Goal: Task Accomplishment & Management: Complete application form

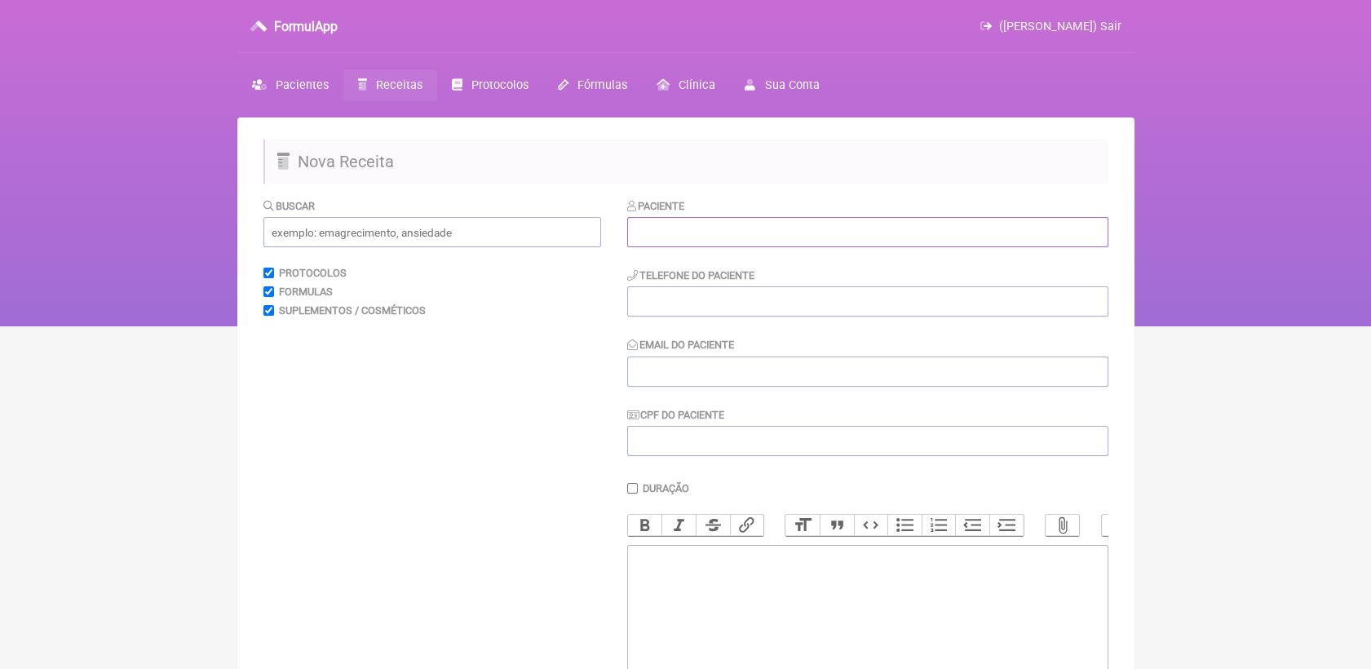
click at [728, 227] on input "text" at bounding box center [867, 232] width 481 height 30
paste input "[PERSON_NAME]"
type input "[PERSON_NAME]"
click at [683, 283] on div "Telefone do Paciente" at bounding box center [867, 292] width 481 height 50
click at [685, 302] on input "tel" at bounding box center [867, 301] width 481 height 30
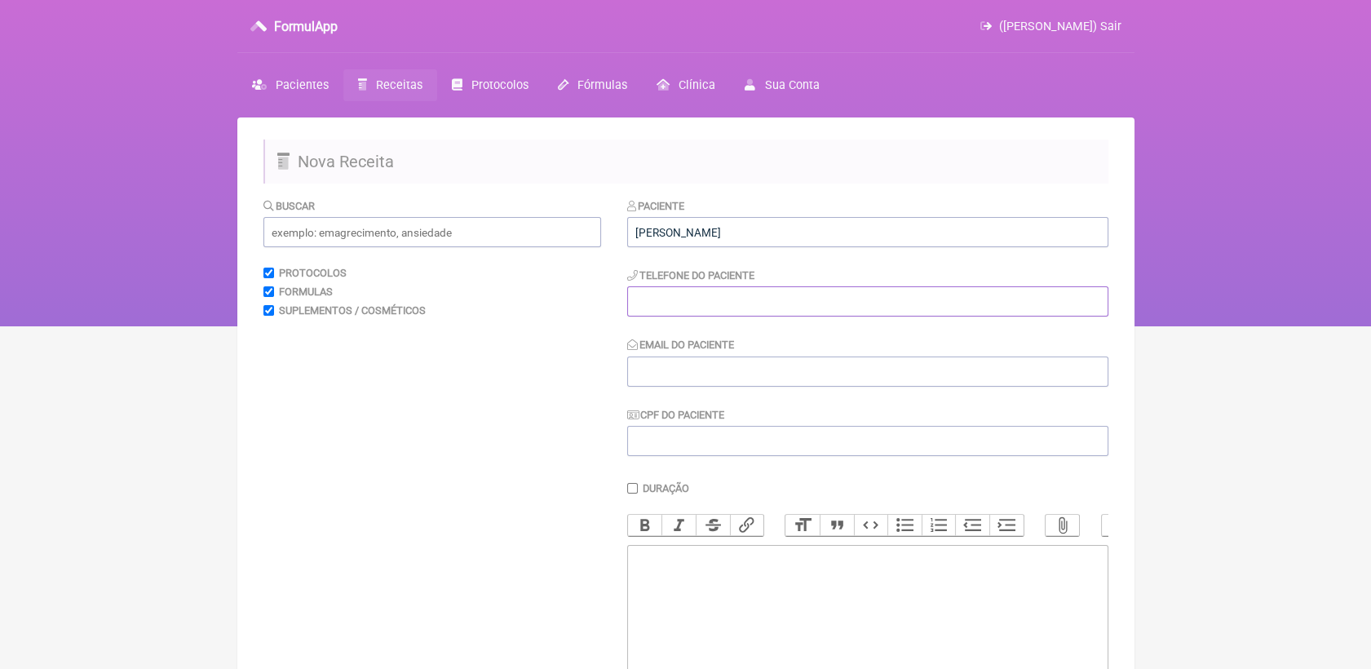
paste input "21 997263586"
type input "21 997263586"
click at [707, 365] on input "Email do Paciente" at bounding box center [867, 371] width 481 height 30
paste input "[EMAIL_ADDRESS][DOMAIN_NAME]"
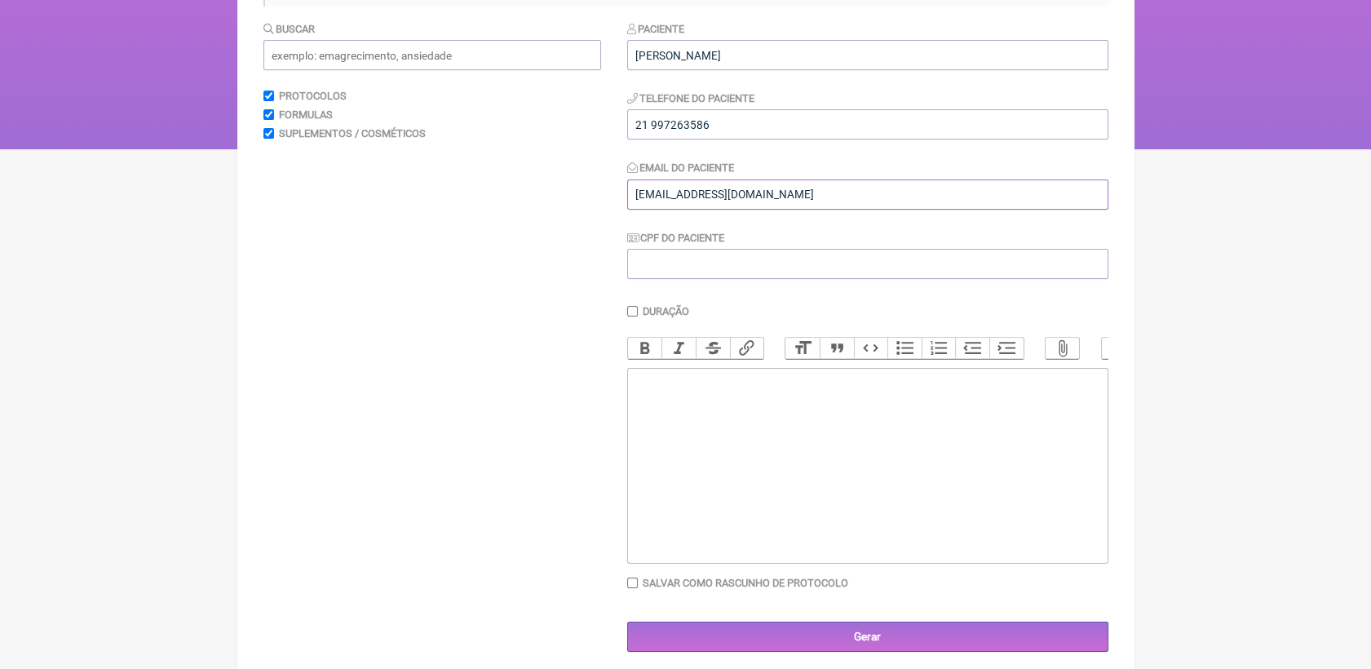
scroll to position [181, 0]
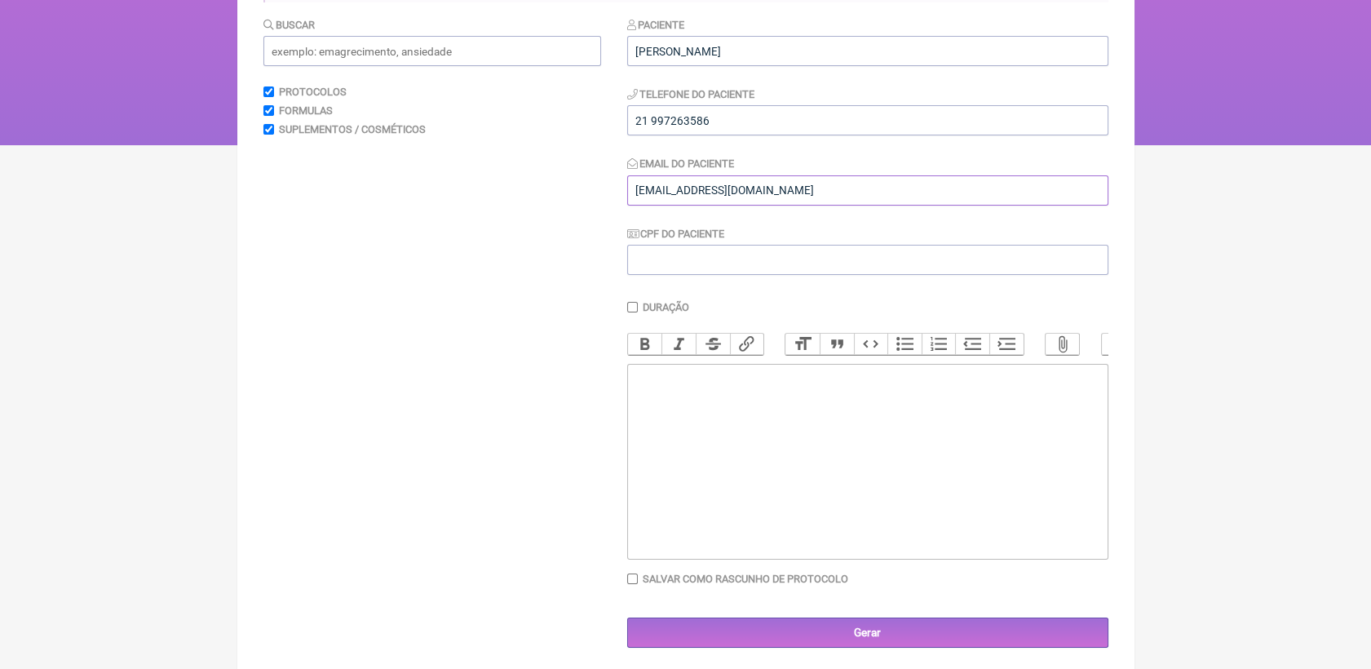
type input "[EMAIL_ADDRESS][DOMAIN_NAME]"
click at [691, 454] on trix-editor at bounding box center [867, 462] width 481 height 196
click at [731, 447] on div "USO ORAL SUPLEMENTO 1- FRESH WHEY OU WHEY ISOLADO" at bounding box center [866, 407] width 463 height 77
click at [898, 447] on div "USO ORAL SUPLEMENTO 1- FRESH WHEY - DUX OU WHEY ISOLADO" at bounding box center [866, 407] width 463 height 77
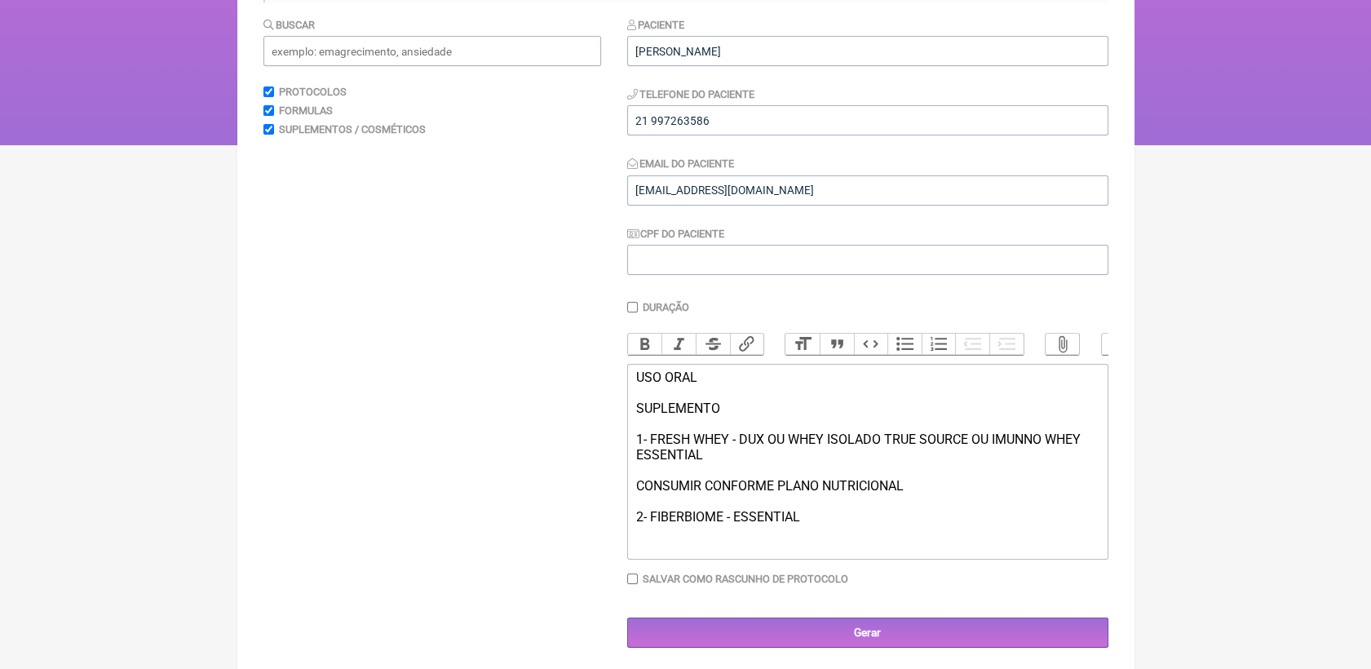
click at [757, 488] on div "USO ORAL SUPLEMENTO 1- FRESH WHEY - DUX OU WHEY ISOLADO TRUE SOURCE OU IMUNNO W…" at bounding box center [866, 446] width 463 height 155
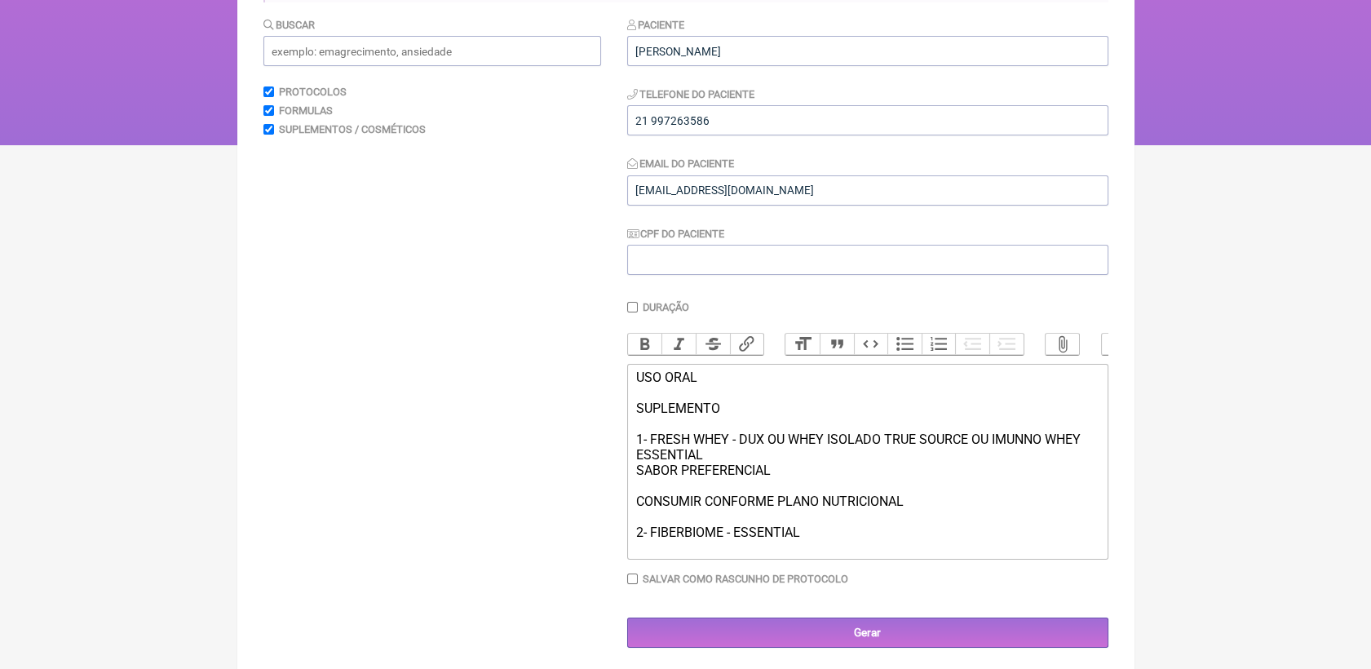
click at [817, 540] on div "USO ORAL SUPLEMENTO 1- FRESH WHEY - DUX OU WHEY ISOLADO TRUE SOURCE OU IMUNNO W…" at bounding box center [866, 454] width 463 height 170
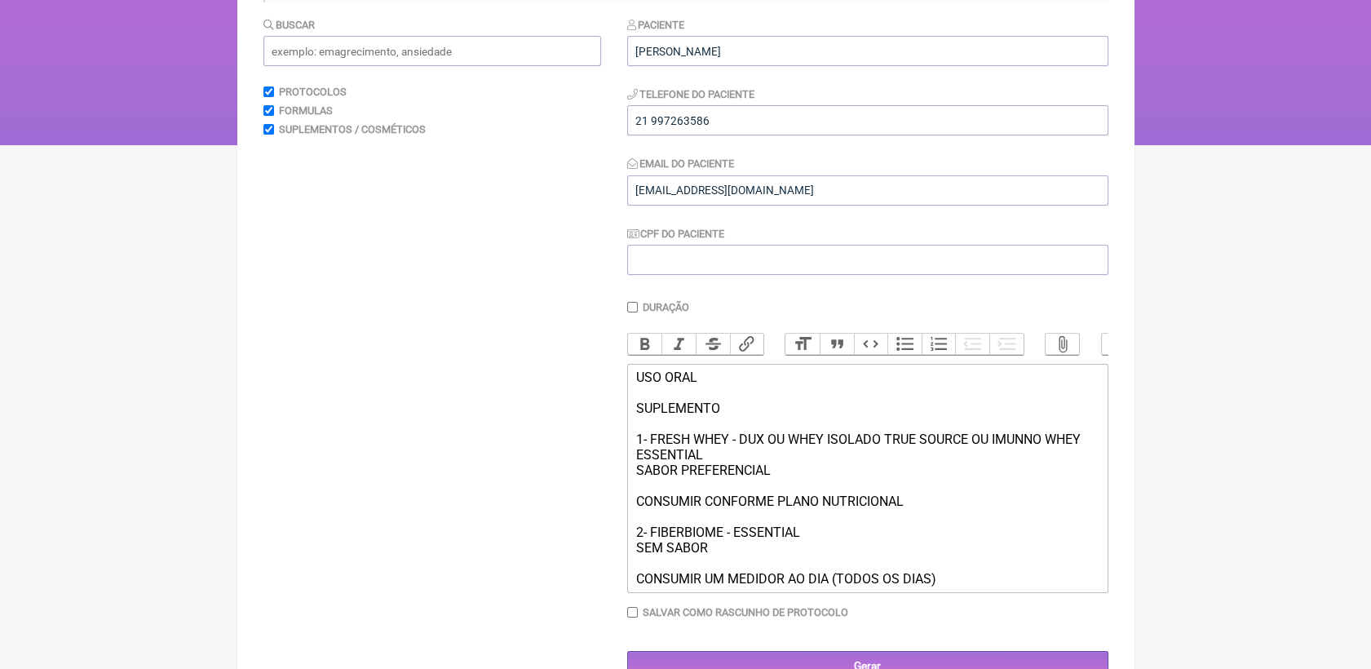
type trix-editor "<div>USO ORAL<br><br>SUPLEMENTO<br><br>1- FRESH WHEY - DUX OU WHEY ISOLADO TRUE…"
drag, startPoint x: 634, startPoint y: 551, endPoint x: 809, endPoint y: 563, distance: 175.7
click at [809, 563] on trix-editor "USO ORAL SUPLEMENTO 1- FRESH WHEY - DUX OU WHEY ISOLADO TRUE SOURCE OU IMUNNO W…" at bounding box center [867, 478] width 481 height 229
click at [642, 340] on button "Bold" at bounding box center [645, 344] width 34 height 21
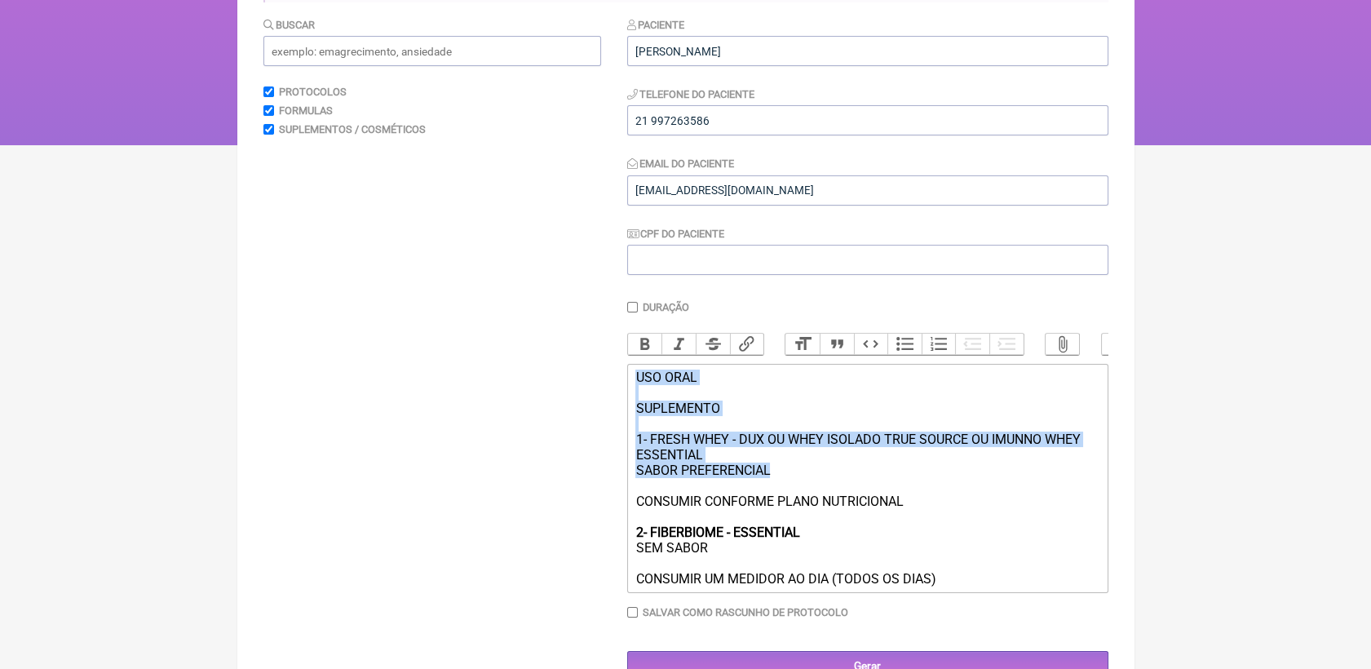
drag, startPoint x: 636, startPoint y: 392, endPoint x: 777, endPoint y: 488, distance: 170.8
click at [777, 488] on div "USO ORAL SUPLEMENTO 1- FRESH WHEY - DUX OU WHEY ISOLADO TRUE SOURCE OU IMUNNO W…" at bounding box center [866, 477] width 463 height 217
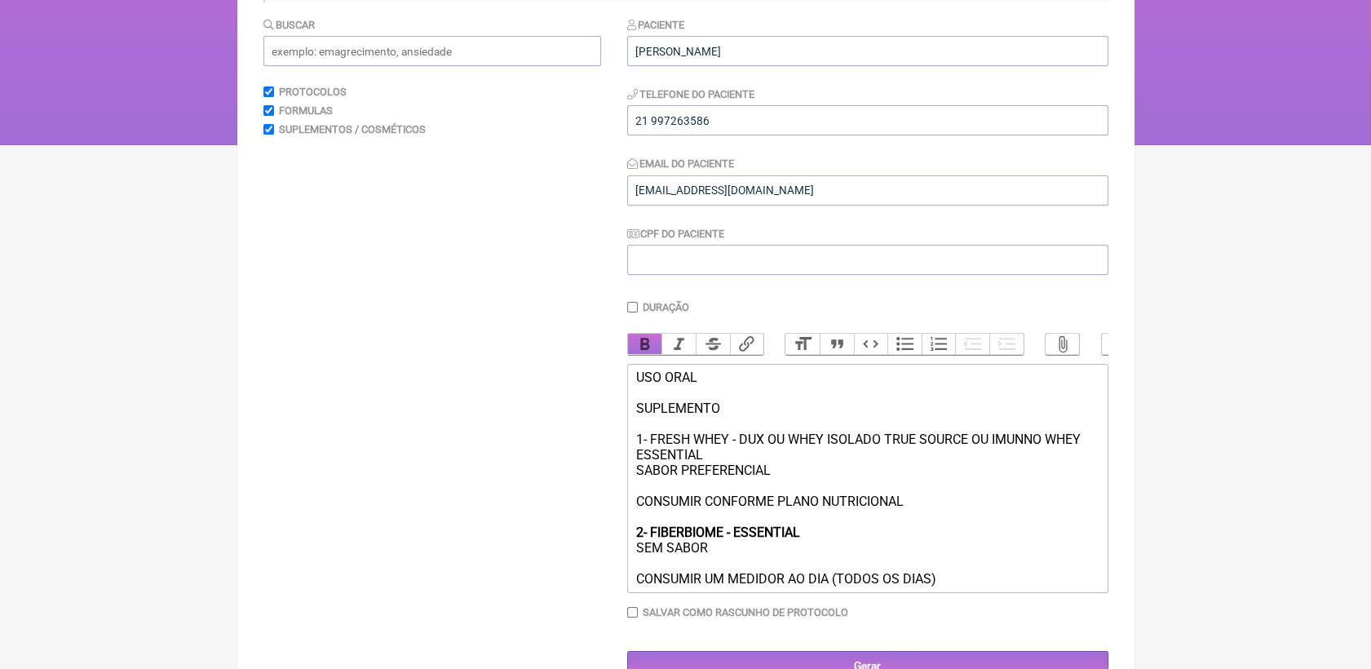
click at [649, 347] on button "Bold" at bounding box center [645, 344] width 34 height 21
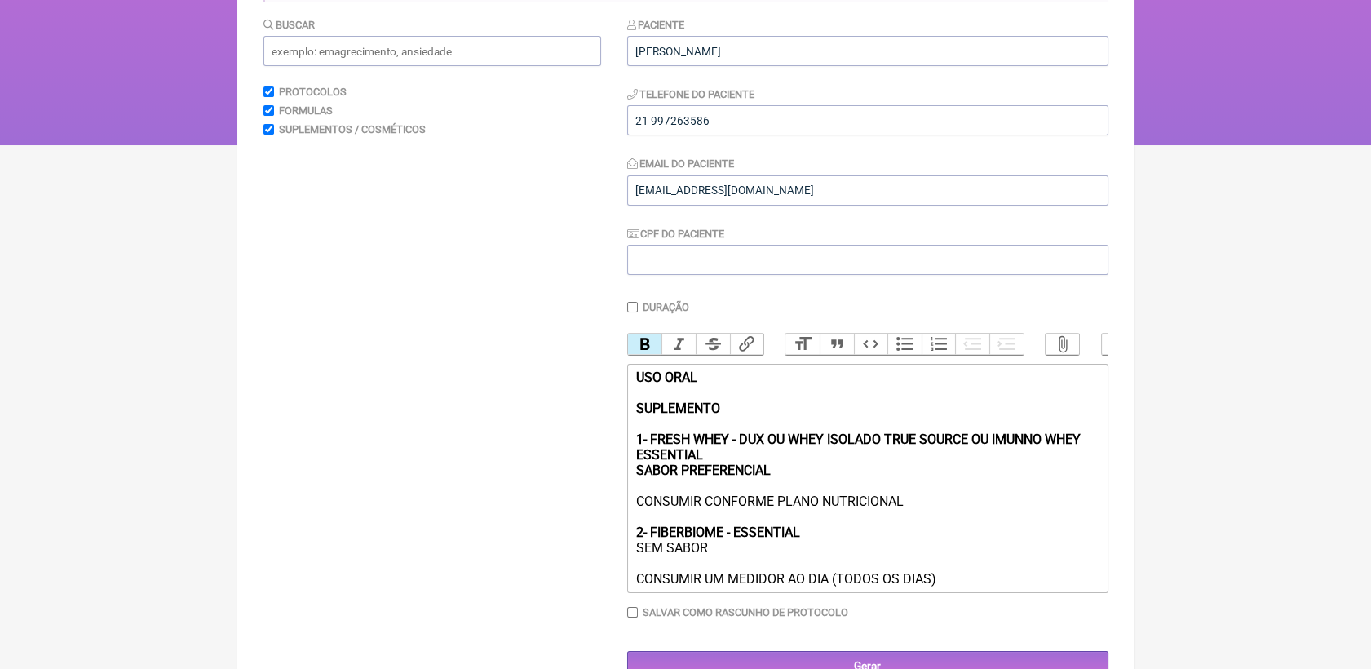
click at [874, 486] on div "USO ORAL SUPLEMENTO 1- FRESH WHEY - DUX OU WHEY ISOLADO TRUE SOURCE OU IMUNNO W…" at bounding box center [866, 477] width 463 height 217
click at [959, 551] on div "USO ORAL SUPLEMENTO 1- FRESH WHEY - DUX OU WHEY ISOLADO TRUE SOURCE OU IMUNNO W…" at bounding box center [866, 477] width 463 height 217
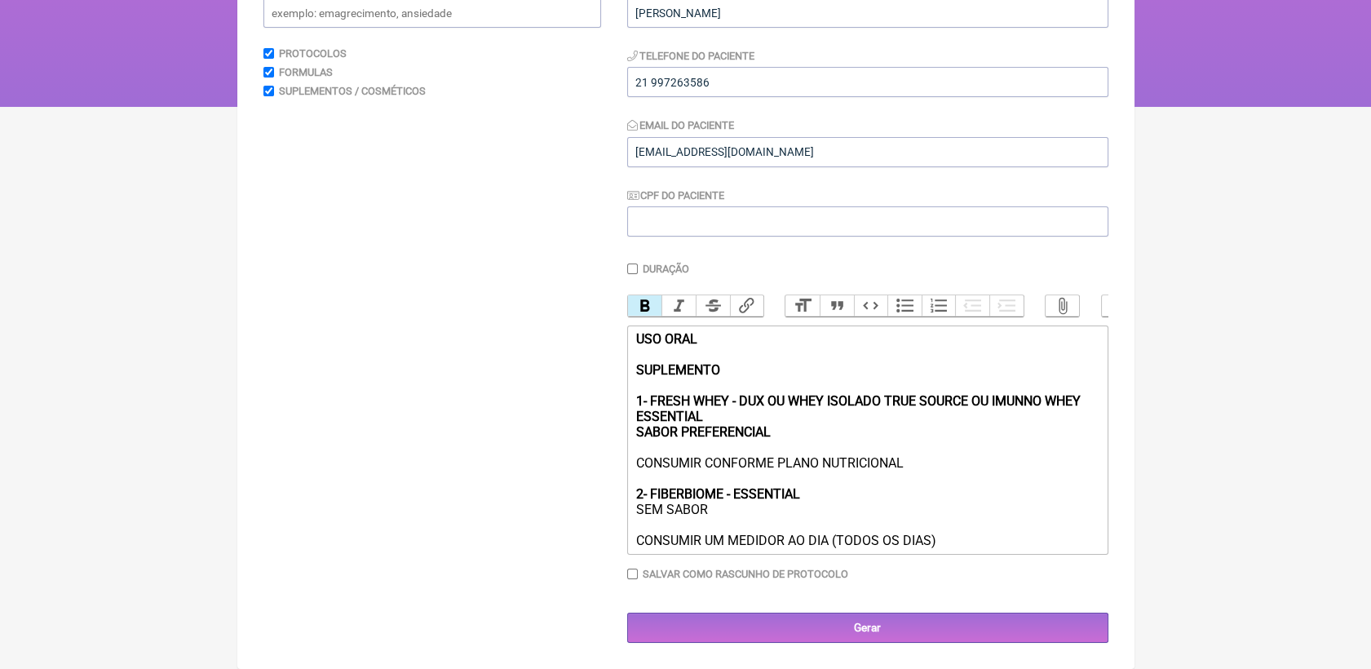
scroll to position [244, 0]
click at [949, 625] on input "Gerar" at bounding box center [867, 628] width 481 height 30
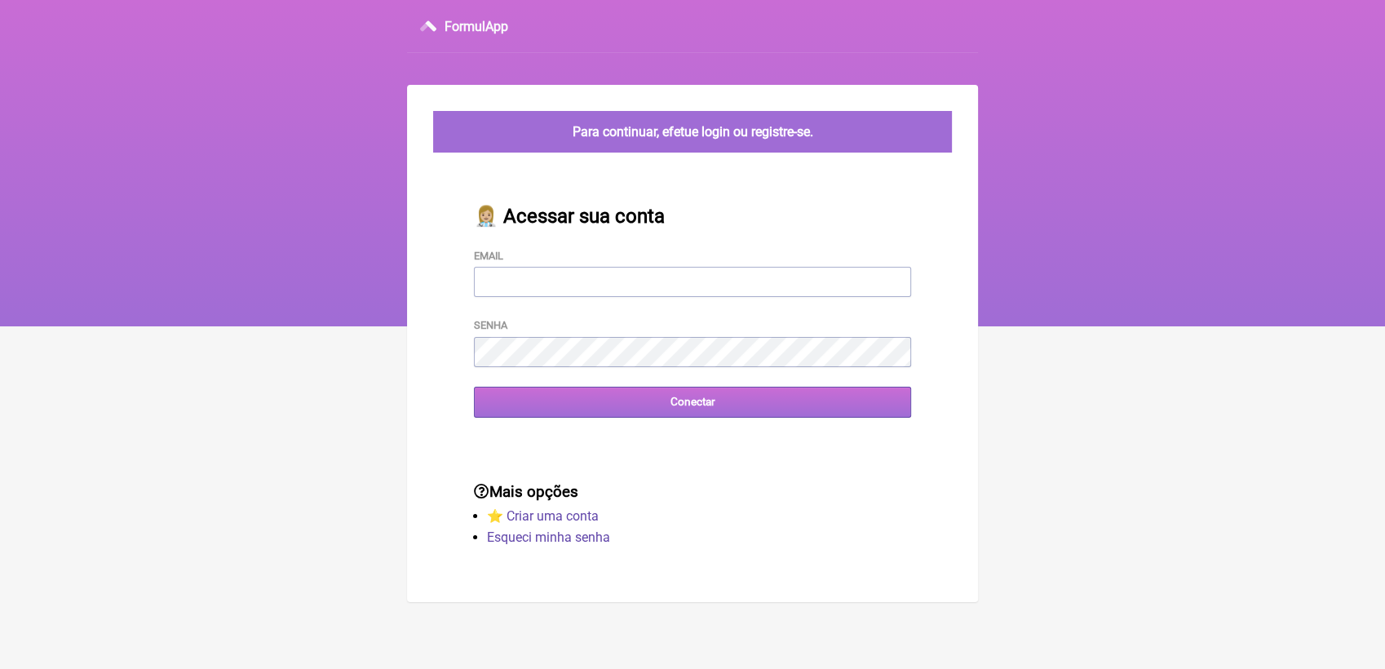
type input "terapiasveronicadias@gmail.com"
click at [634, 399] on input "Conectar" at bounding box center [692, 402] width 437 height 30
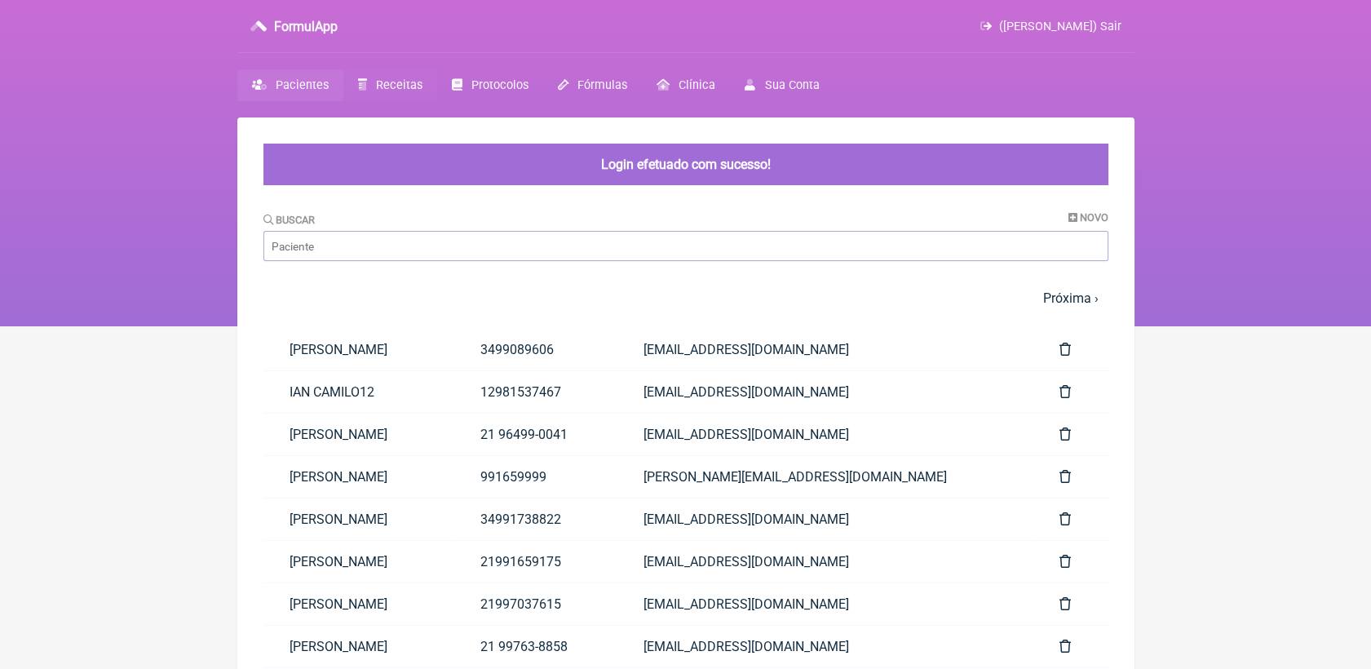
click at [409, 86] on span "Receitas" at bounding box center [399, 85] width 46 height 14
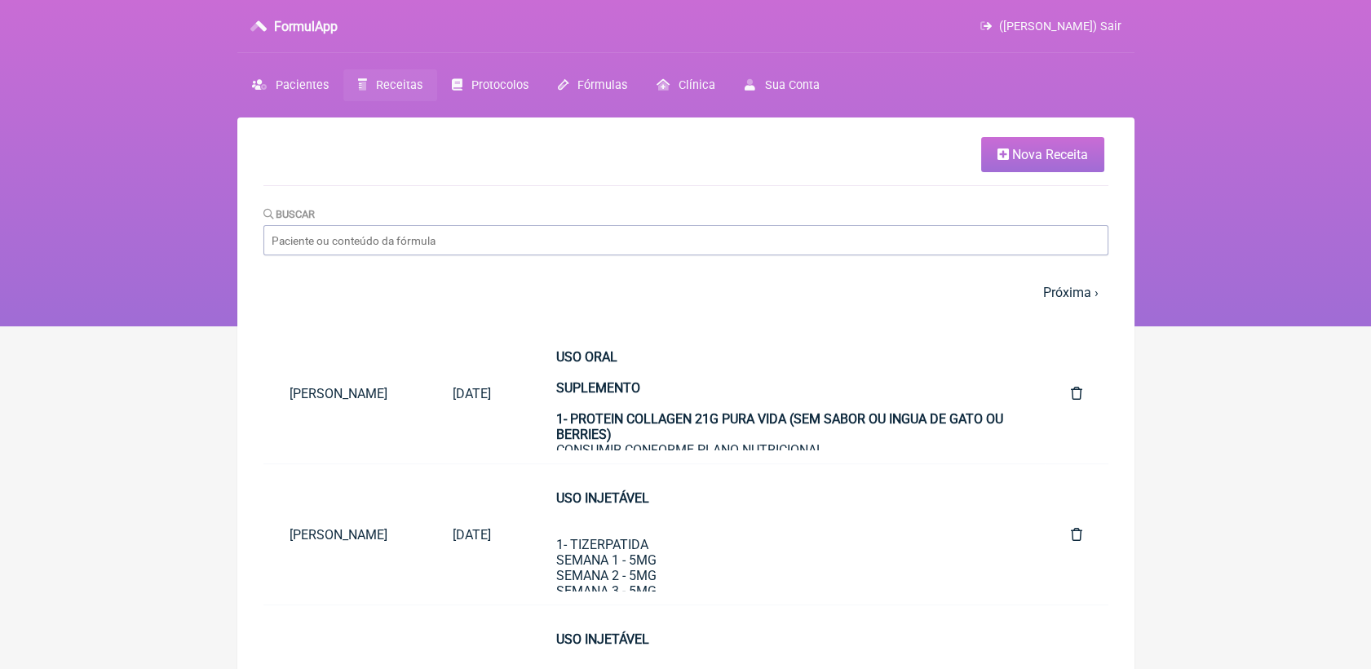
click at [1026, 149] on span "Nova Receita" at bounding box center [1050, 154] width 76 height 15
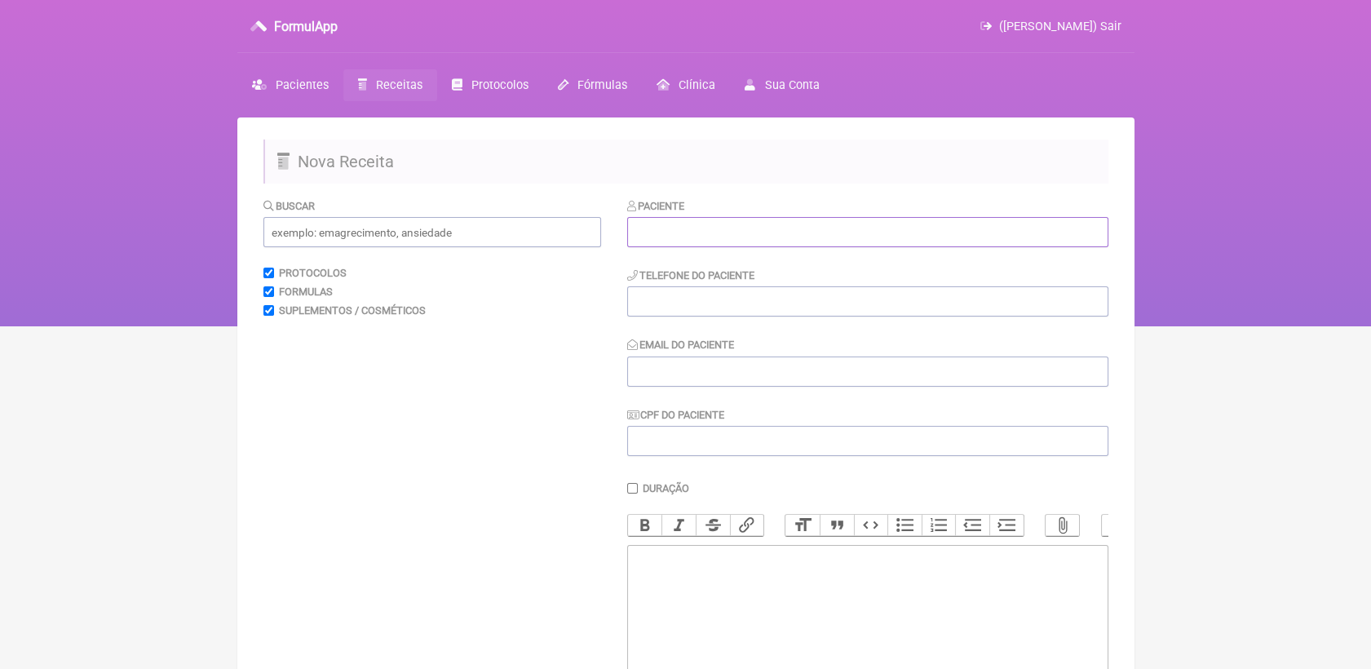
click at [788, 237] on input "text" at bounding box center [867, 232] width 481 height 30
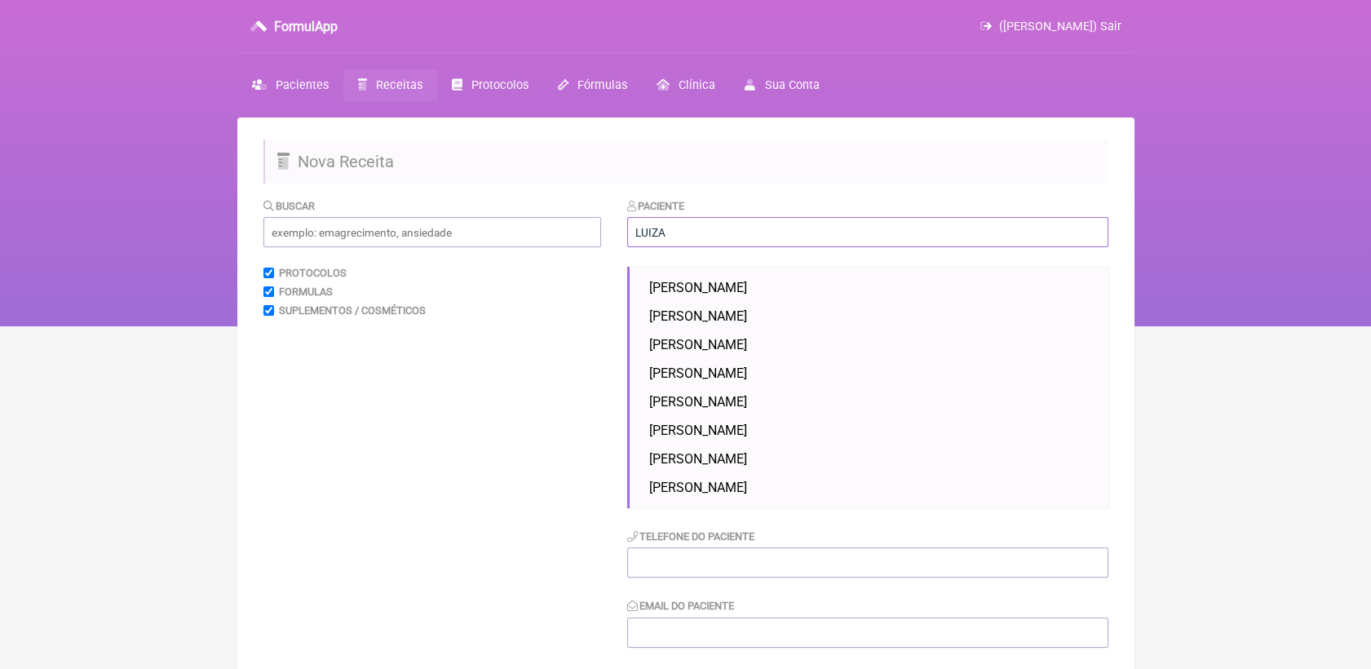
drag, startPoint x: 744, startPoint y: 234, endPoint x: 165, endPoint y: 2, distance: 623.7
click at [561, 234] on form "Buscar Protocolos Formulas Suplementos / Cosméticos Paciente [PERSON_NAME] [PER…" at bounding box center [685, 643] width 845 height 893
paste input "uiza [PERSON_NAME]"
type input "[PERSON_NAME]"
click at [480, 327] on div "Buscar Protocolos Formulas Suplementos / Cosméticos" at bounding box center [432, 643] width 338 height 893
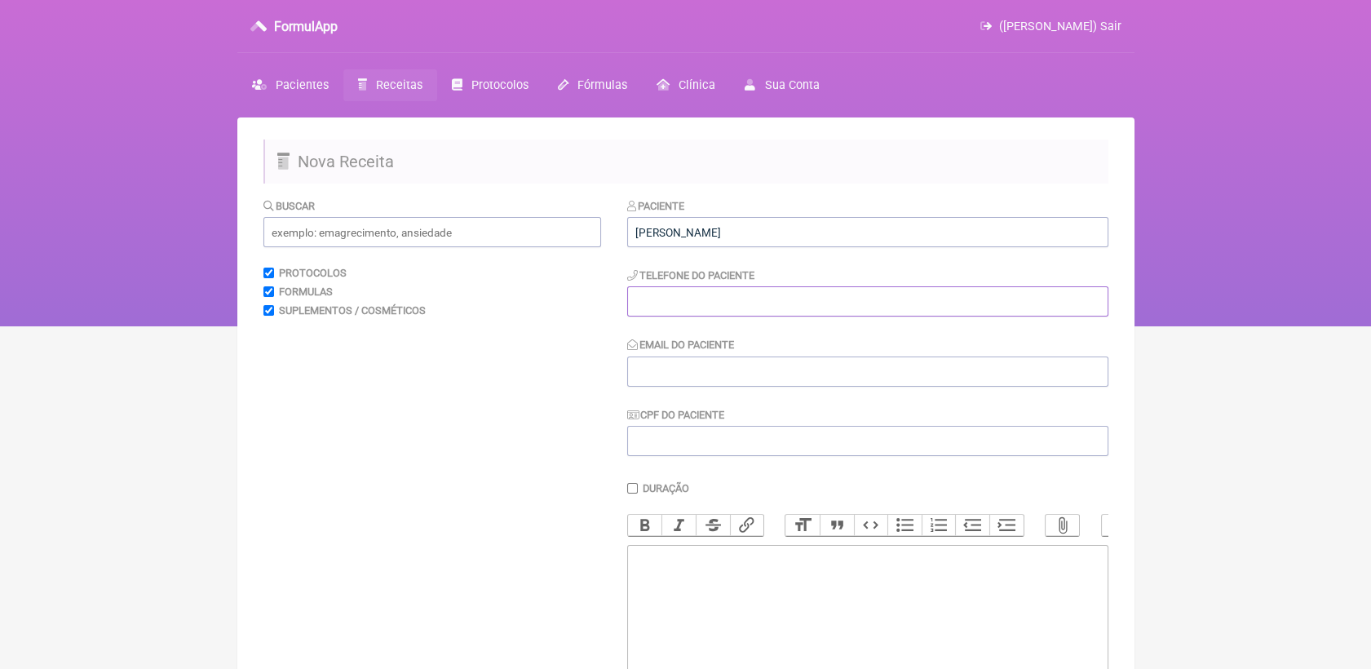
click at [709, 303] on input "tel" at bounding box center [867, 301] width 481 height 30
paste input "1 997263586"
type input "1 997263586"
click at [777, 387] on input "Email do Paciente" at bounding box center [867, 371] width 481 height 30
paste input "[EMAIL_ADDRESS][DOMAIN_NAME]"
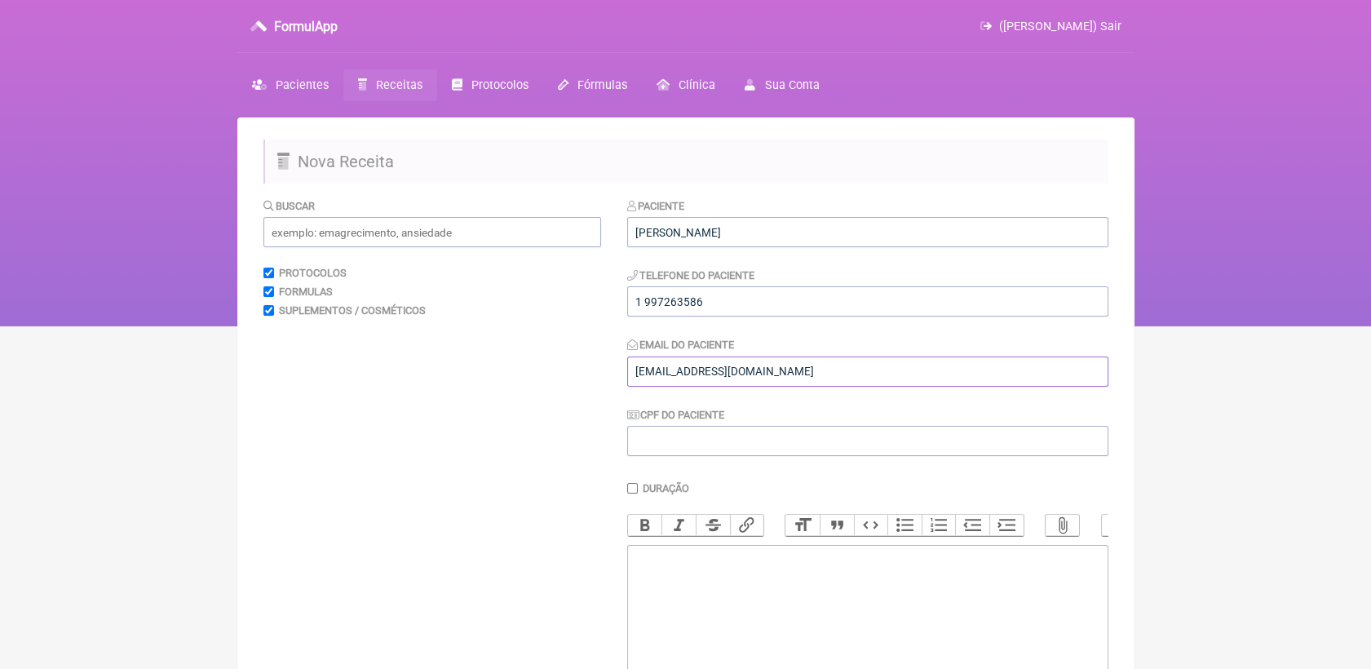
type input "[EMAIL_ADDRESS][DOMAIN_NAME]"
click at [711, 584] on trix-editor at bounding box center [867, 643] width 481 height 196
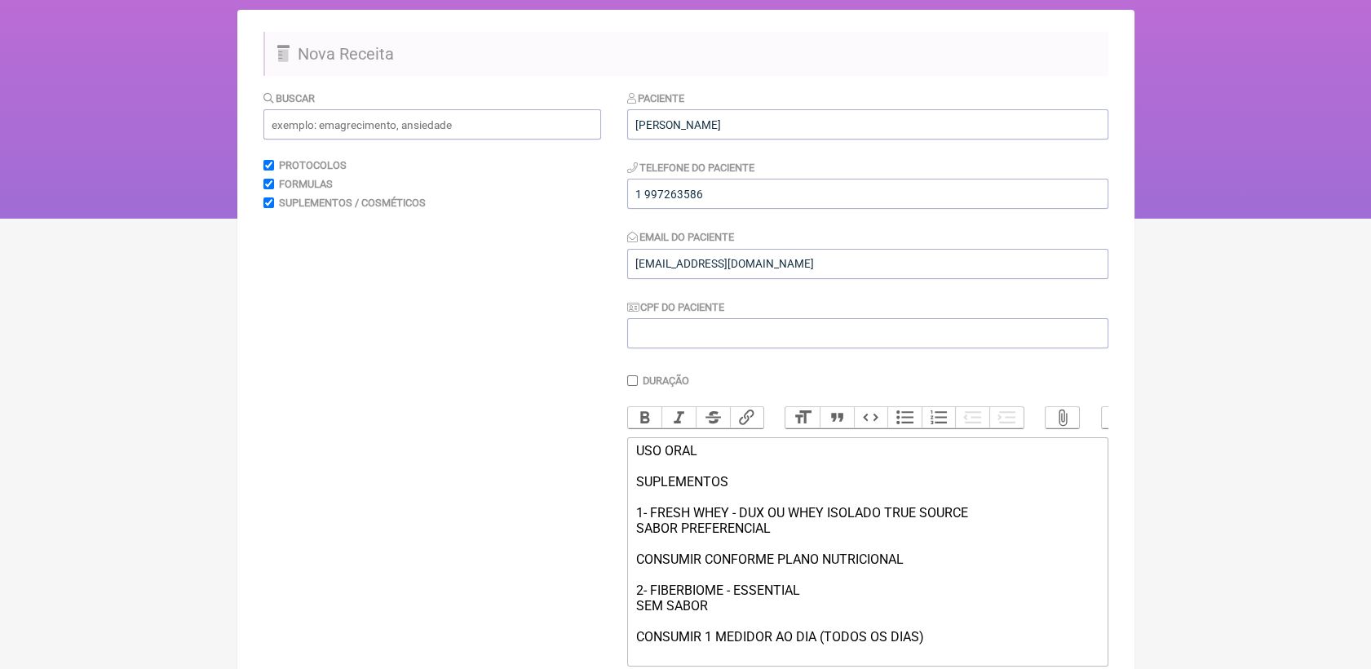
scroll to position [124, 0]
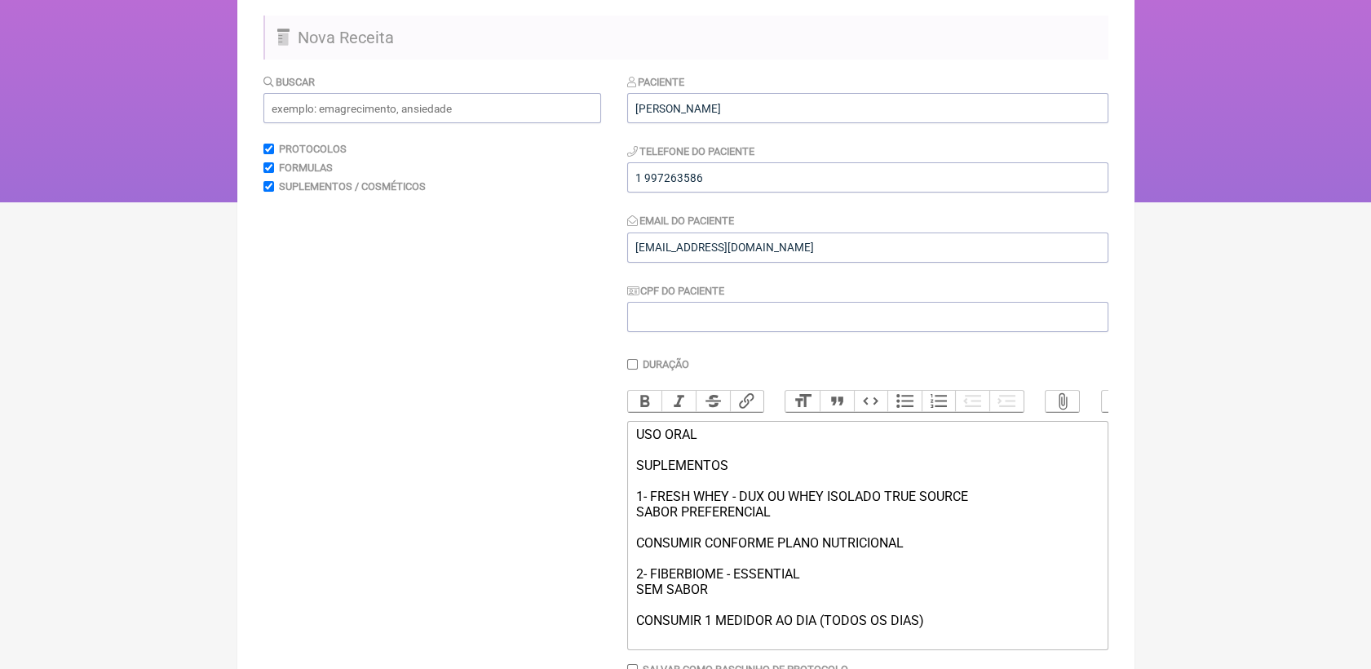
type trix-editor "<div>USO ORAL<br><br>SUPLEMENTOS<br><br>1- FRESH WHEY - DUX OU WHEY ISOLADO TRU…"
drag, startPoint x: 636, startPoint y: 455, endPoint x: 729, endPoint y: 492, distance: 100.0
click at [729, 492] on div "USO ORAL SUPLEMENTOS 1- FRESH WHEY - DUX OU WHEY ISOLADO TRUE SOURCE SABOR PREF…" at bounding box center [866, 535] width 463 height 217
click at [636, 406] on button "Bold" at bounding box center [645, 401] width 34 height 21
drag, startPoint x: 636, startPoint y: 518, endPoint x: 1030, endPoint y: 528, distance: 394.1
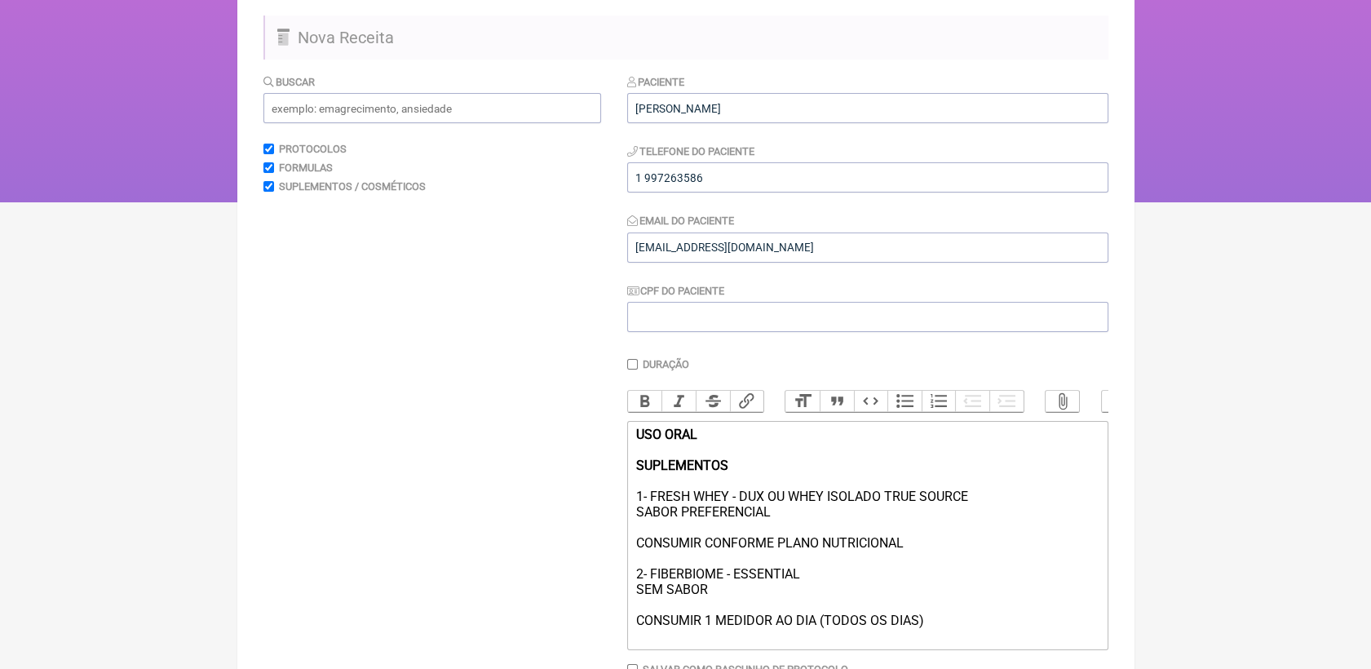
click at [1030, 528] on div "USO ORAL SUPLEMENTOS 1- FRESH WHEY - DUX OU WHEY ISOLADO TRUE SOURCE SABOR PREF…" at bounding box center [866, 535] width 463 height 217
click at [635, 403] on button "Bold" at bounding box center [645, 401] width 34 height 21
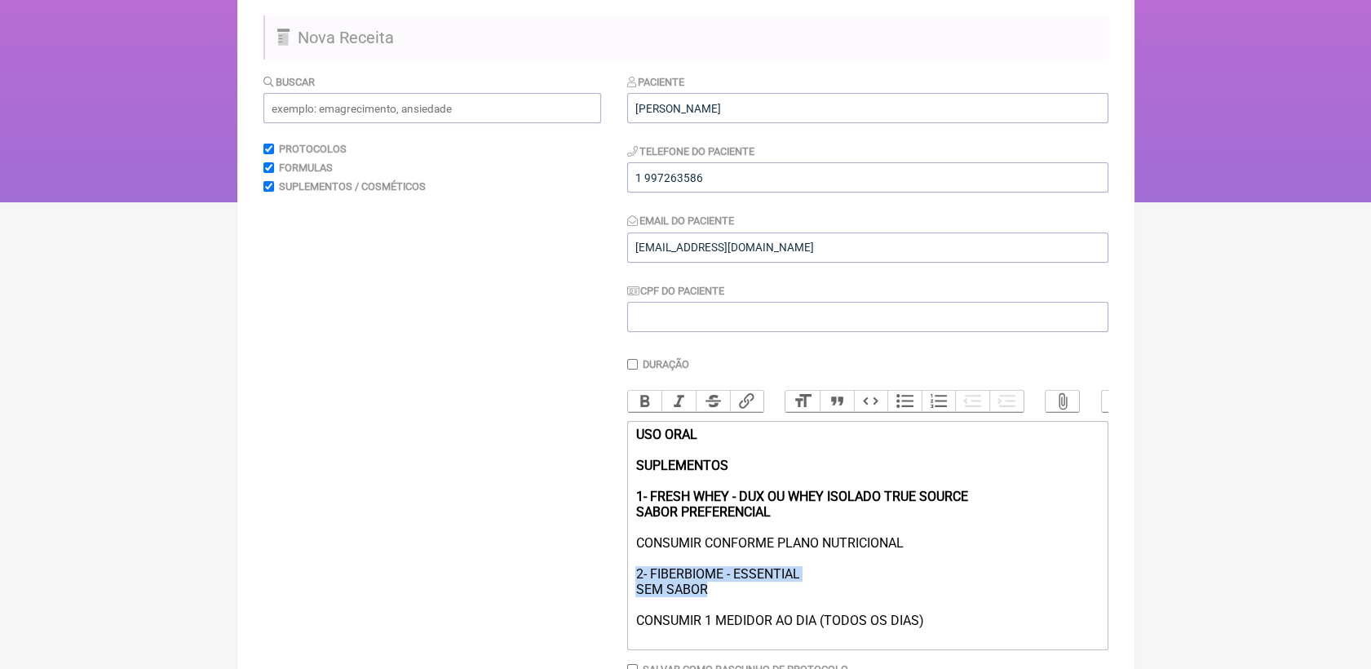
drag, startPoint x: 639, startPoint y: 596, endPoint x: 805, endPoint y: 617, distance: 167.7
click at [805, 617] on div "USO ORAL SUPLEMENTOS 1- FRESH WHEY - DUX OU WHEY ISOLADO TRUE SOURCE SABOR PREF…" at bounding box center [866, 535] width 463 height 217
click at [648, 412] on button "Bold" at bounding box center [645, 401] width 34 height 21
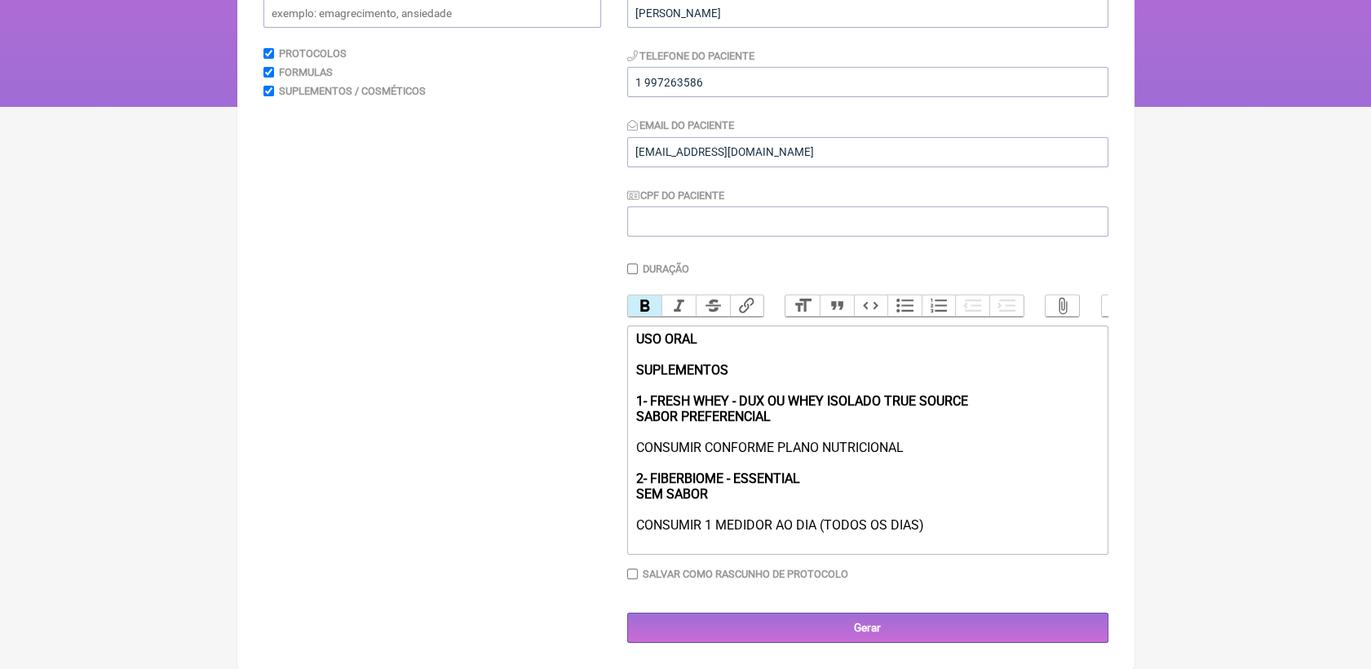
scroll to position [244, 0]
click at [861, 630] on input "Gerar" at bounding box center [867, 628] width 481 height 30
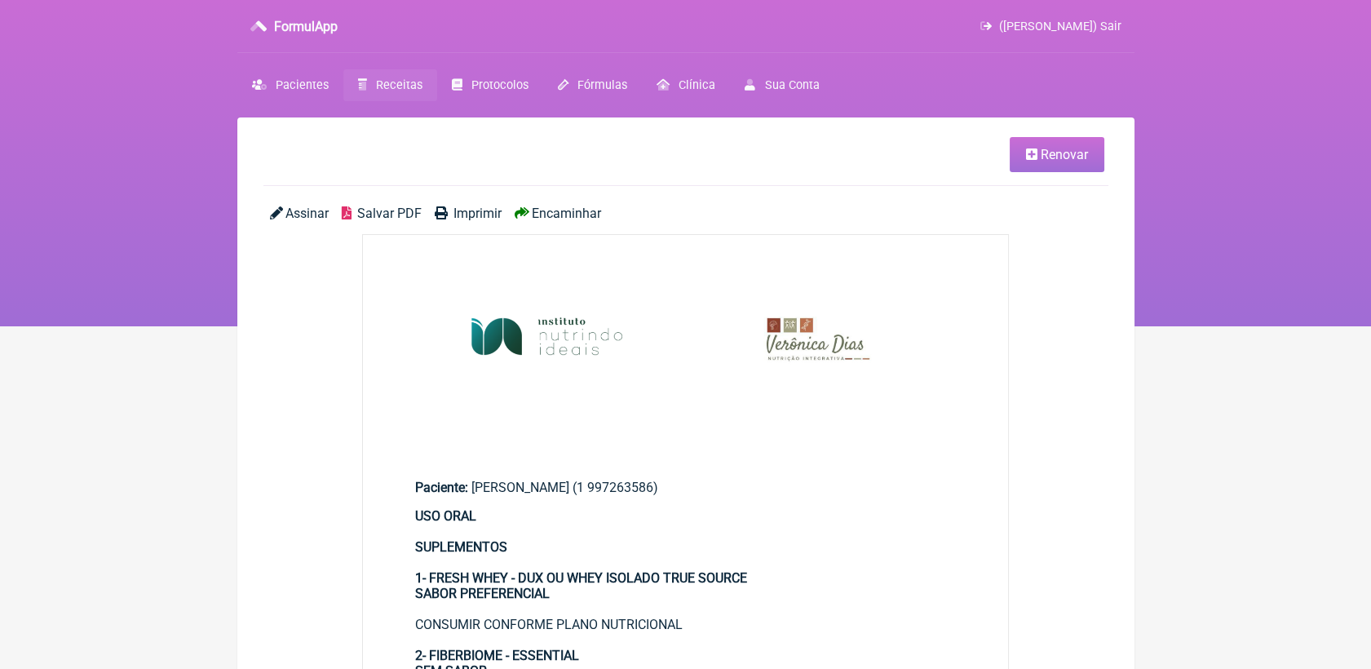
click at [389, 207] on span "Salvar PDF" at bounding box center [389, 213] width 64 height 15
